Goal: Navigation & Orientation: Find specific page/section

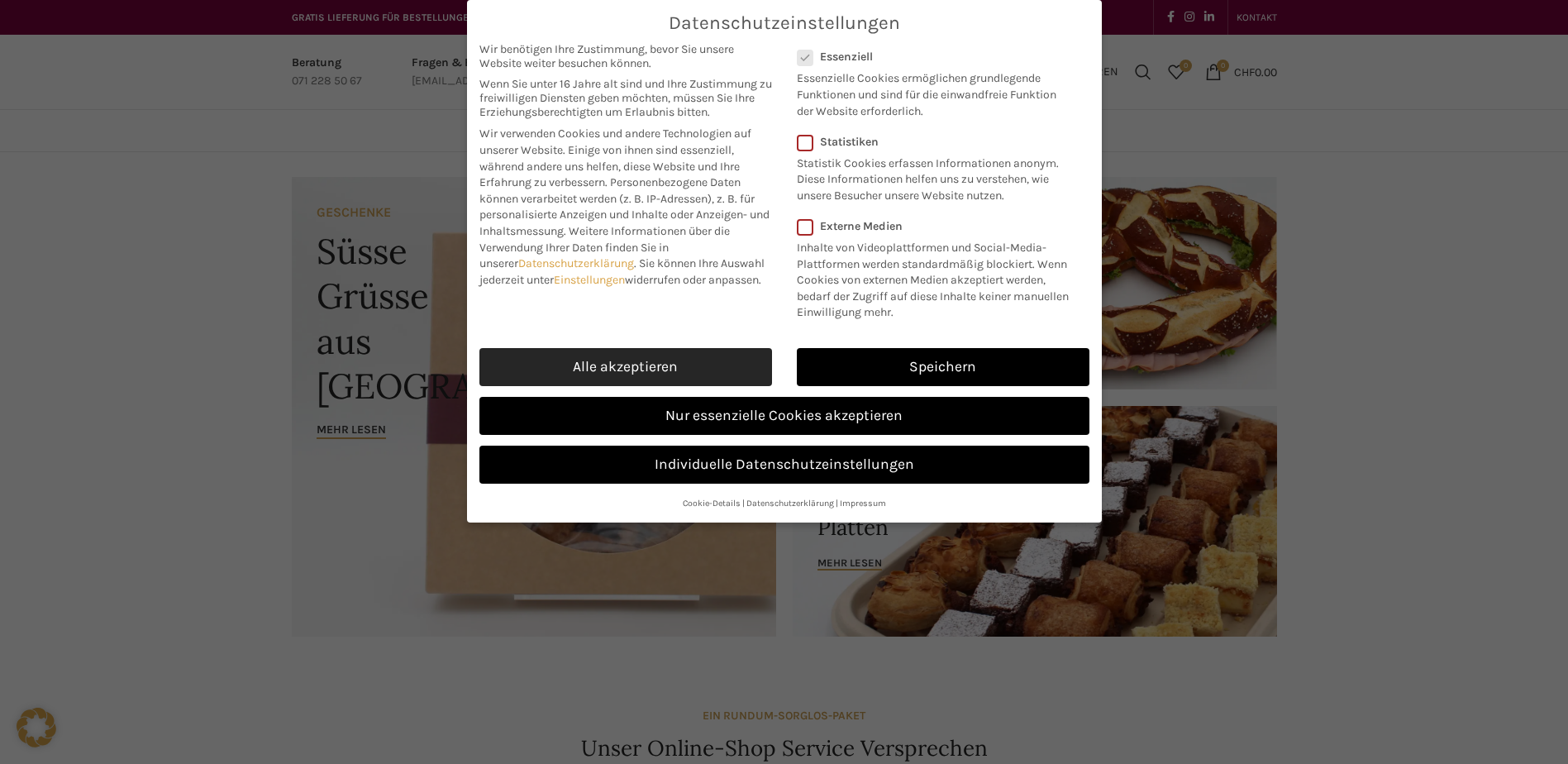
click at [590, 361] on link "Alle akzeptieren" at bounding box center [626, 367] width 293 height 38
checkbox input "true"
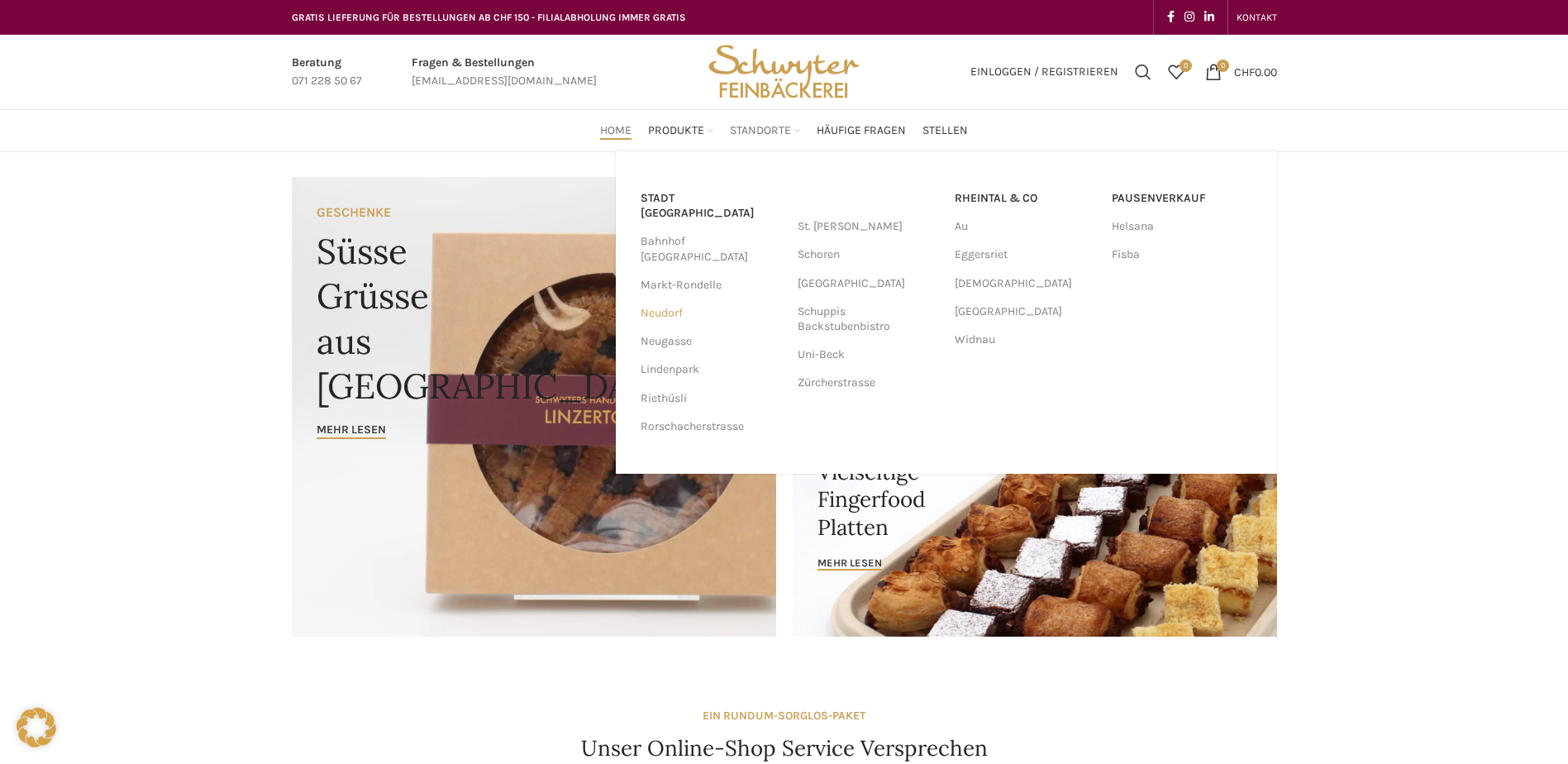
click at [670, 299] on link "Neudorf" at bounding box center [711, 313] width 141 height 28
